Goal: Feedback & Contribution: Submit feedback/report problem

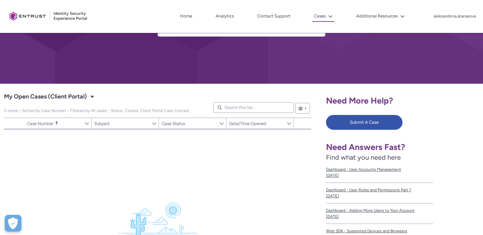
scroll to position [24, 0]
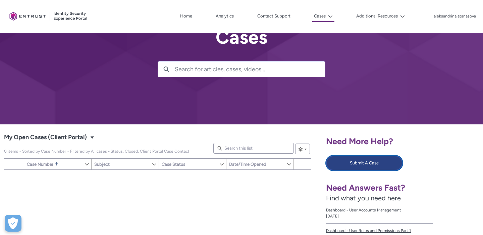
click at [357, 167] on button "Submit A Case" at bounding box center [364, 162] width 77 height 15
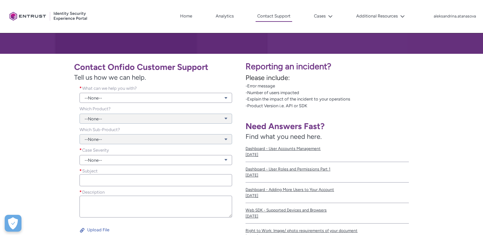
scroll to position [122, 0]
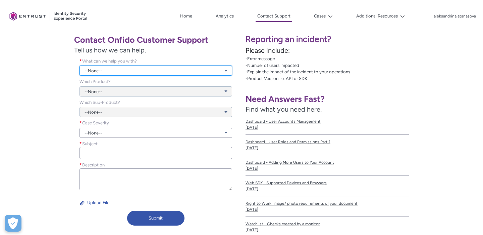
click at [114, 68] on link "--None--" at bounding box center [156, 70] width 153 height 10
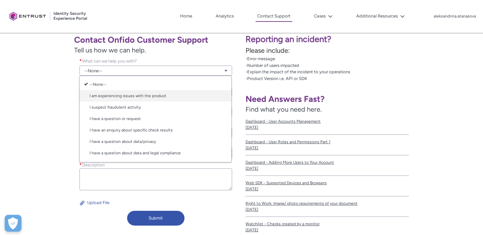
click at [116, 95] on link "I am experiencing issues with the product" at bounding box center [156, 95] width 152 height 11
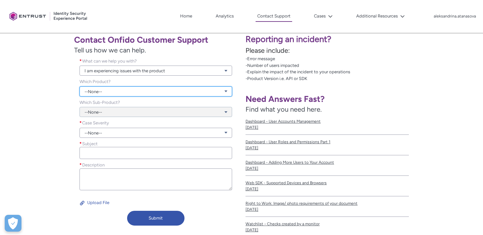
click at [109, 90] on link "--None--" at bounding box center [156, 91] width 153 height 10
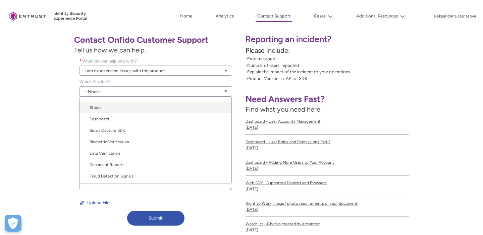
scroll to position [34, 0]
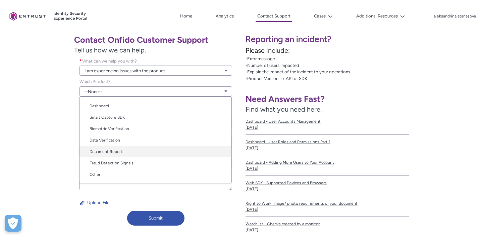
click at [114, 148] on link "Document Reports" at bounding box center [156, 151] width 152 height 11
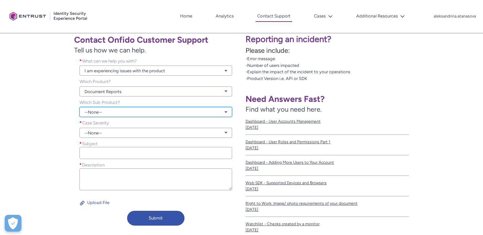
click at [113, 112] on link "--None--" at bounding box center [156, 112] width 153 height 10
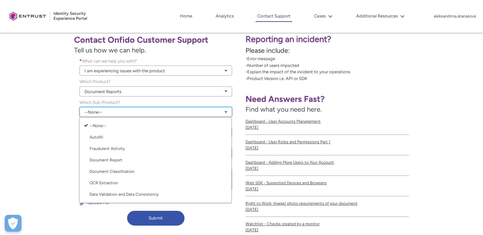
click at [113, 112] on link "--None--" at bounding box center [156, 112] width 153 height 10
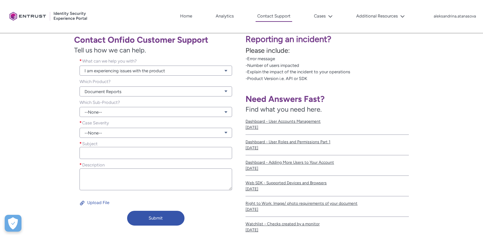
click at [148, 117] on div "Which Sub-Product? --None-- View all dependencies" at bounding box center [155, 109] width 163 height 21
click at [148, 115] on link "--None--" at bounding box center [156, 112] width 153 height 10
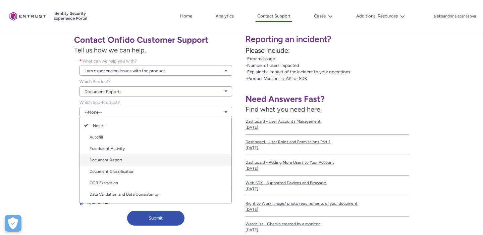
click at [137, 159] on link "Document Report" at bounding box center [156, 159] width 152 height 11
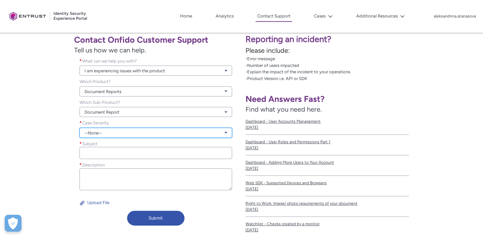
click at [128, 135] on link "--None--" at bounding box center [156, 133] width 153 height 10
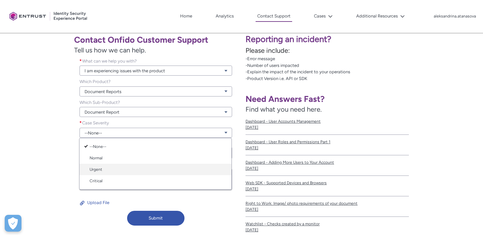
click at [126, 165] on link "Urgent" at bounding box center [156, 168] width 152 height 11
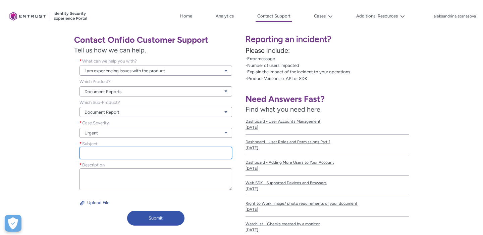
click at [128, 152] on input "Subject *" at bounding box center [156, 153] width 153 height 12
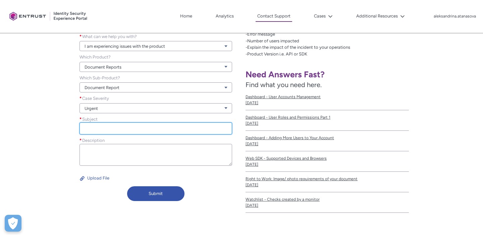
scroll to position [135, 0]
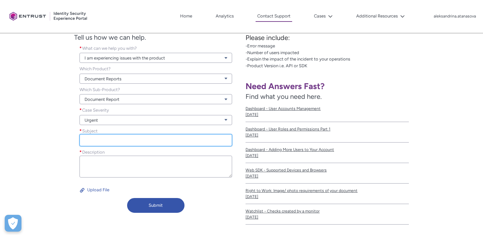
click at [126, 140] on input "Subject *" at bounding box center [156, 140] width 153 height 12
click at [115, 138] on input "Subject *" at bounding box center [156, 140] width 153 height 12
click at [151, 141] on input "Subject *" at bounding box center [156, 140] width 153 height 12
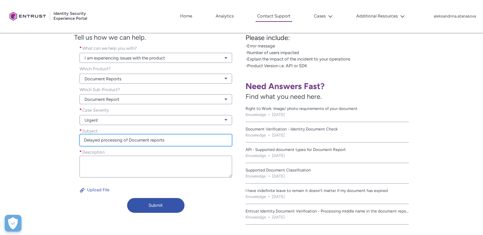
type input "Delayed processing of Document reports"
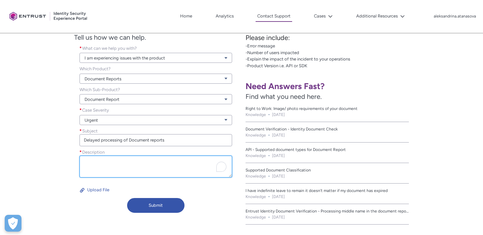
click at [112, 157] on textarea "Description *" at bounding box center [156, 166] width 153 height 22
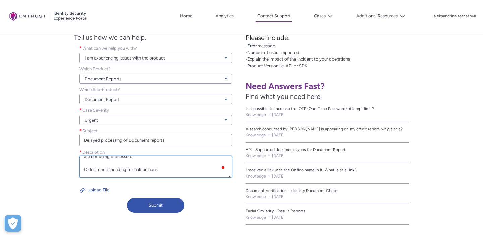
scroll to position [35, 0]
paste textarea "81047ad6-9b67-4ae6-b059-165ae1c58a45 8dccd63f-5b58-4478-9d2d-819e86ca44cd accc9…"
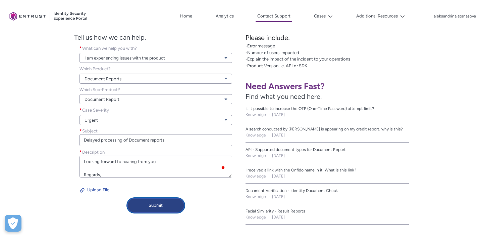
type textarea "Hello, After the latest latency fix reported, we again started receiving cases …"
click at [170, 202] on button "Submit" at bounding box center [155, 205] width 57 height 15
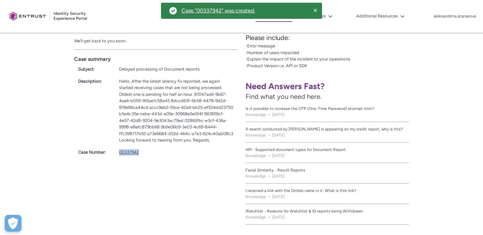
copy link "00337942"
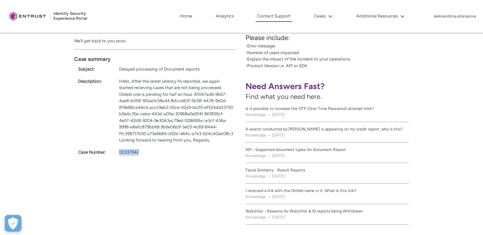
click at [221, 11] on link "Analytics" at bounding box center [224, 16] width 21 height 10
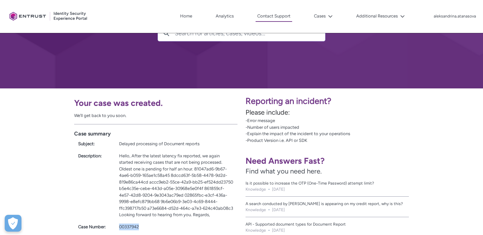
scroll to position [89, 0]
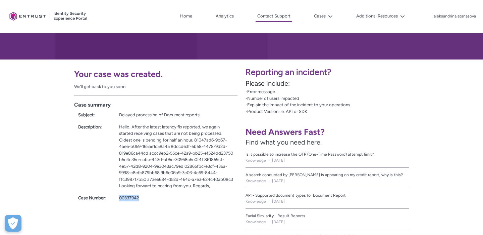
click at [130, 200] on link "00337942" at bounding box center [129, 197] width 20 height 5
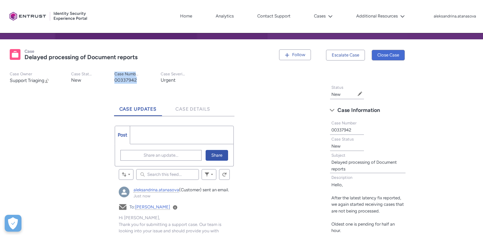
drag, startPoint x: 116, startPoint y: 71, endPoint x: 139, endPoint y: 79, distance: 23.8
click at [139, 79] on div "Case Number 00337942" at bounding box center [126, 77] width 25 height 12
copy p "Ca"
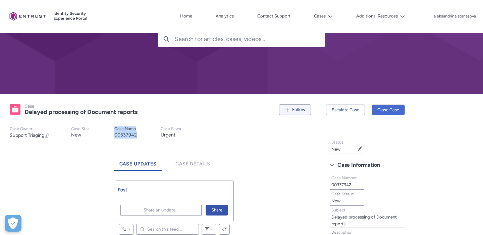
scroll to position [71, 0]
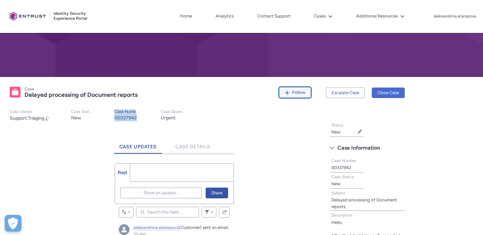
click at [292, 94] on span "Follow" at bounding box center [298, 92] width 13 height 5
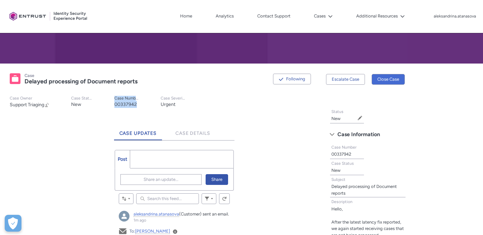
click at [40, 104] on span "Support Triaging" at bounding box center [27, 105] width 35 height 6
click at [48, 105] on lightning-primitive-icon "button" at bounding box center [47, 104] width 5 height 5
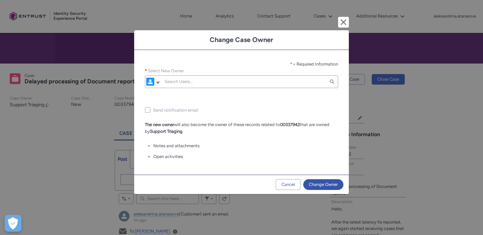
click at [175, 78] on input "Select New Owner *" at bounding box center [245, 82] width 169 height 12
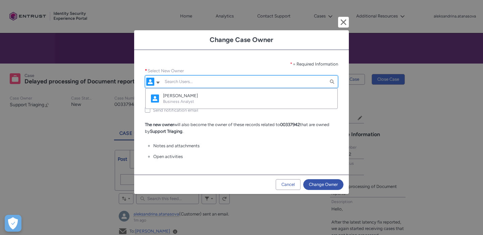
click at [237, 64] on div "* = Required Information" at bounding box center [241, 64] width 193 height 7
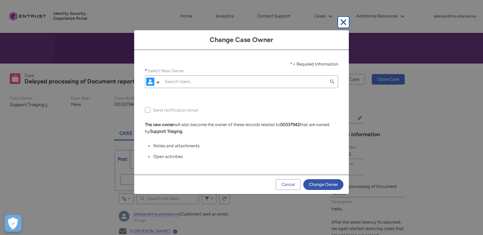
click at [341, 23] on lightning-primitive-icon "button" at bounding box center [344, 22] width 8 height 8
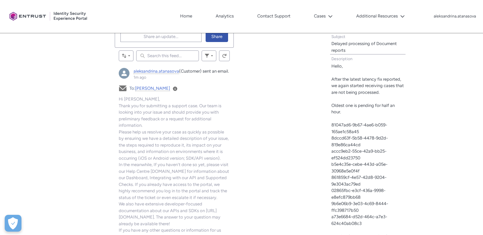
scroll to position [230, 0]
